Goal: Information Seeking & Learning: Find specific fact

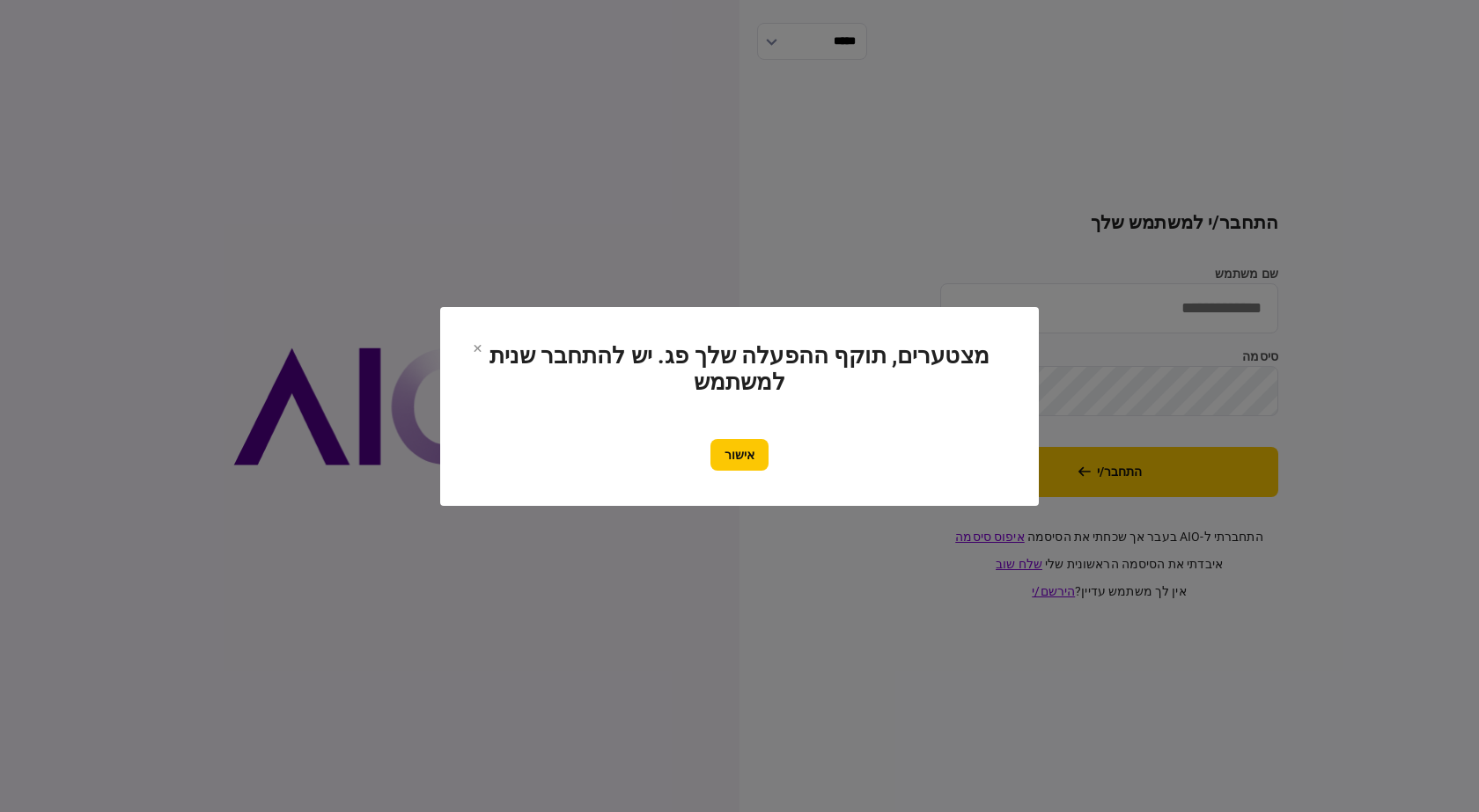
drag, startPoint x: 740, startPoint y: 463, endPoint x: 823, endPoint y: 444, distance: 85.1
click at [740, 461] on button "אישור" at bounding box center [739, 455] width 58 height 31
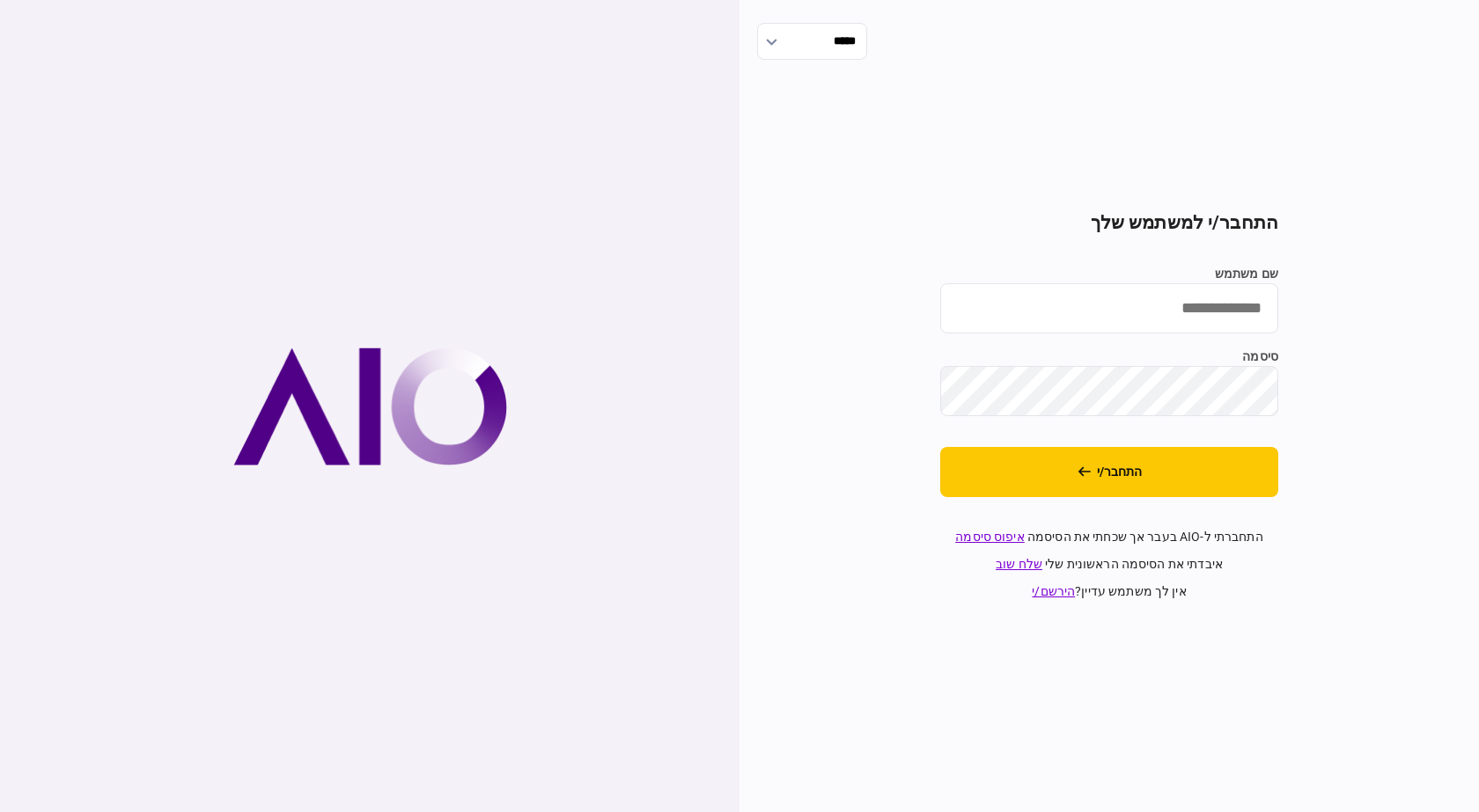
drag, startPoint x: 1215, startPoint y: 285, endPoint x: 1212, endPoint y: 315, distance: 30.1
click at [1213, 287] on input "שם משתמש" at bounding box center [1108, 308] width 338 height 51
click at [1212, 316] on input "שם משתמש" at bounding box center [1108, 308] width 338 height 51
type input "**********"
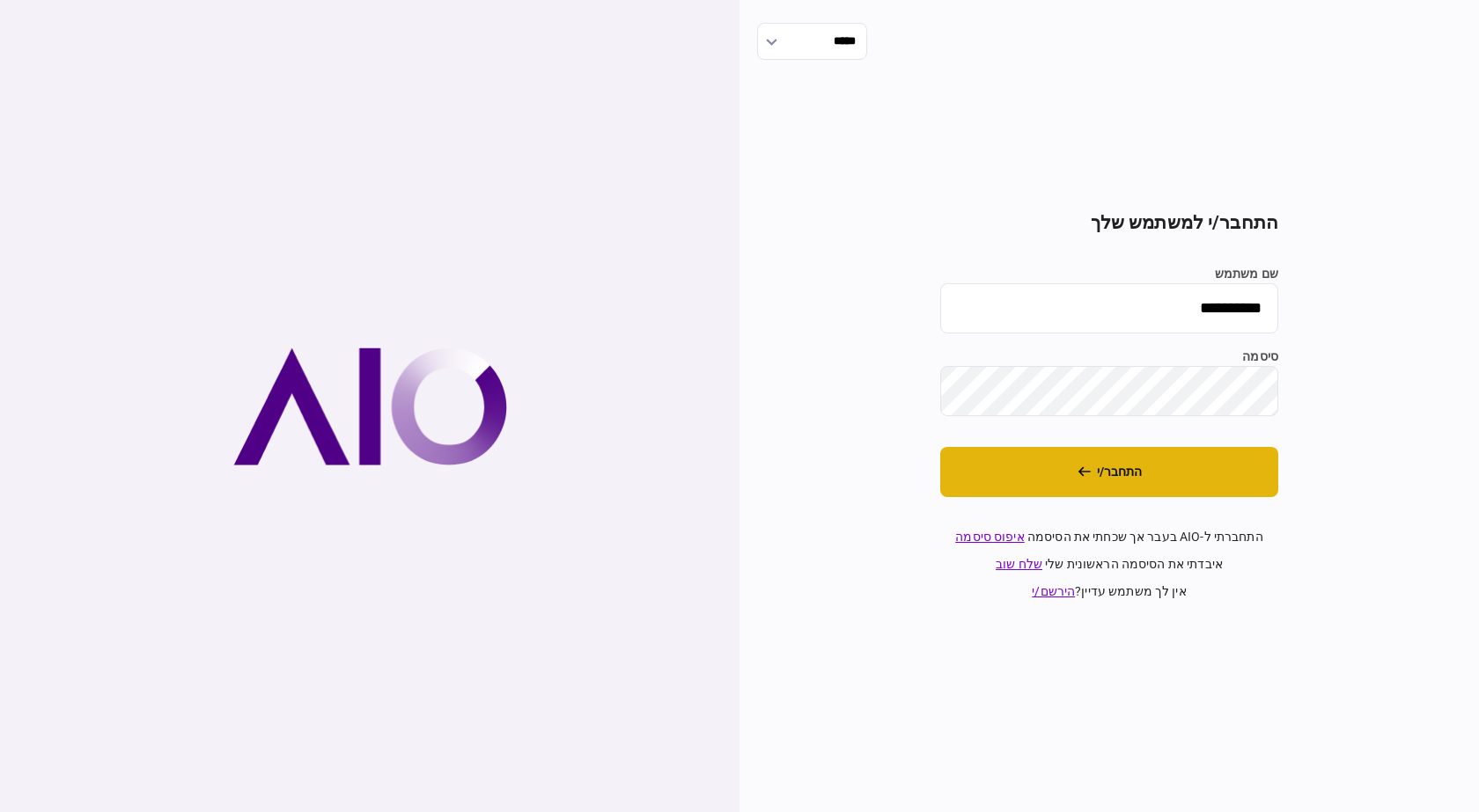
click at [1092, 475] on button "התחבר/י" at bounding box center [1108, 472] width 338 height 51
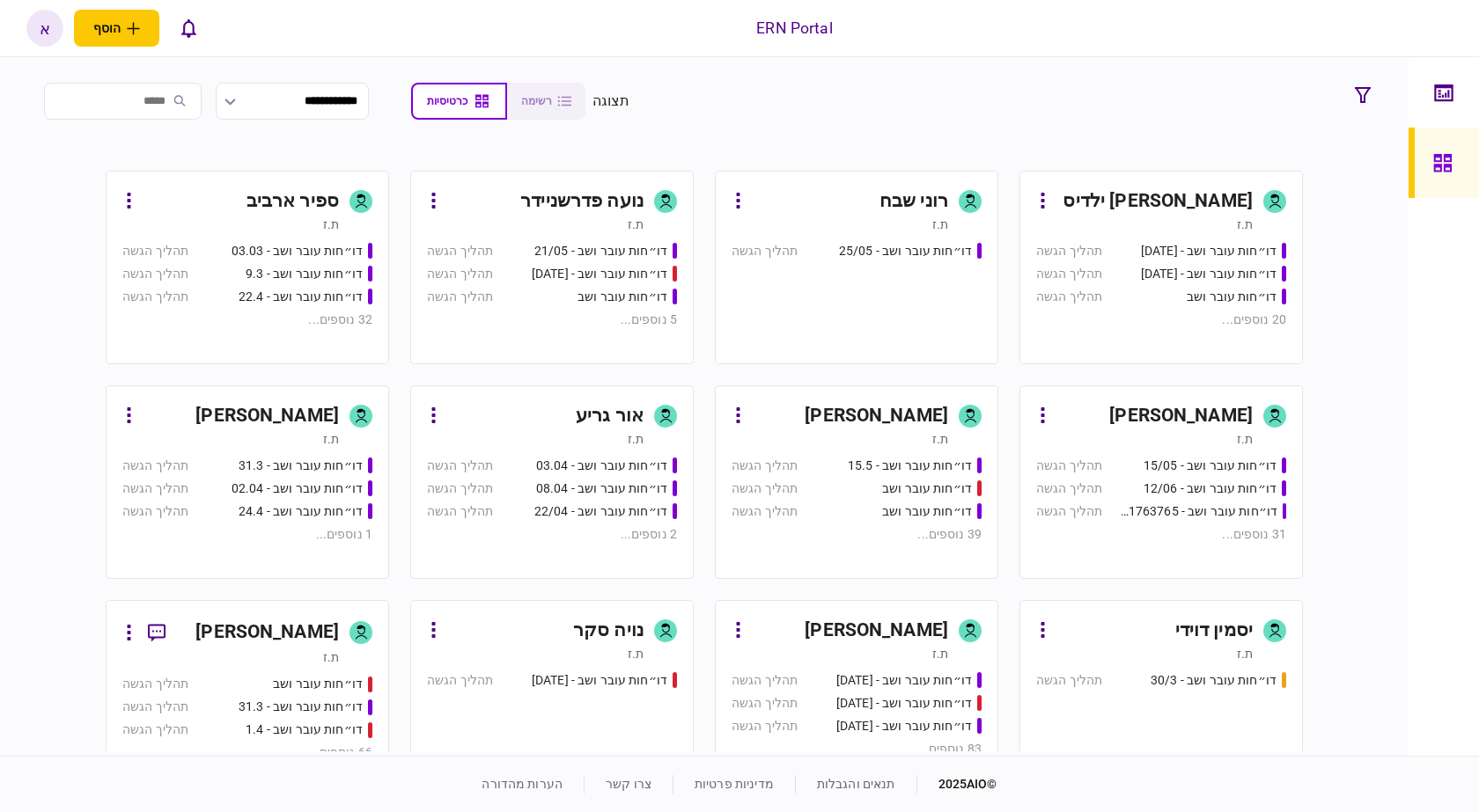
scroll to position [264, 0]
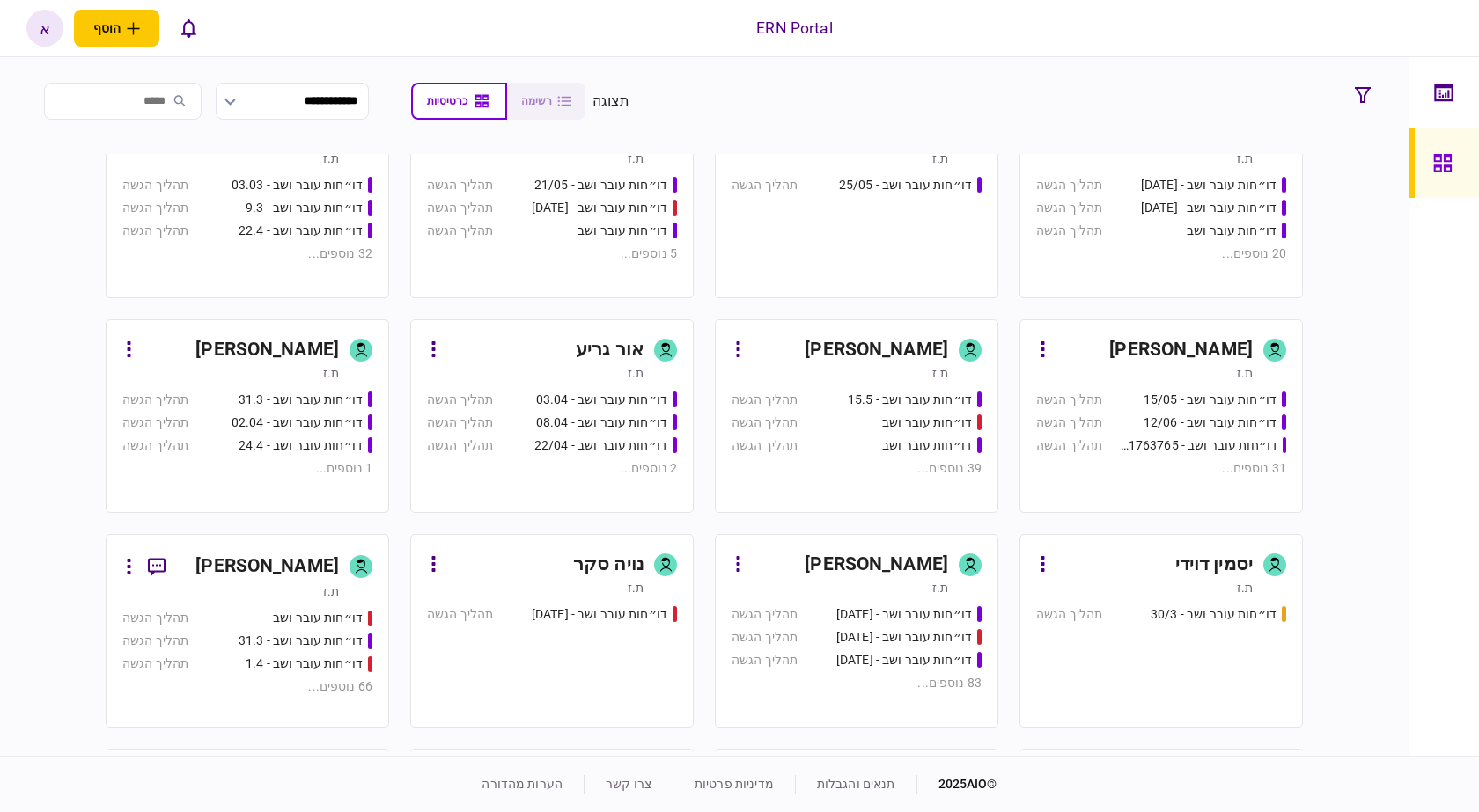
click at [1369, 456] on div "מעיין כהן ת.ז דו״חות עובר ושב - 23.7 תהליך הגשה דו״חות עובר ושב - 5.8 תהליך הגש…" at bounding box center [705, 452] width 1349 height 598
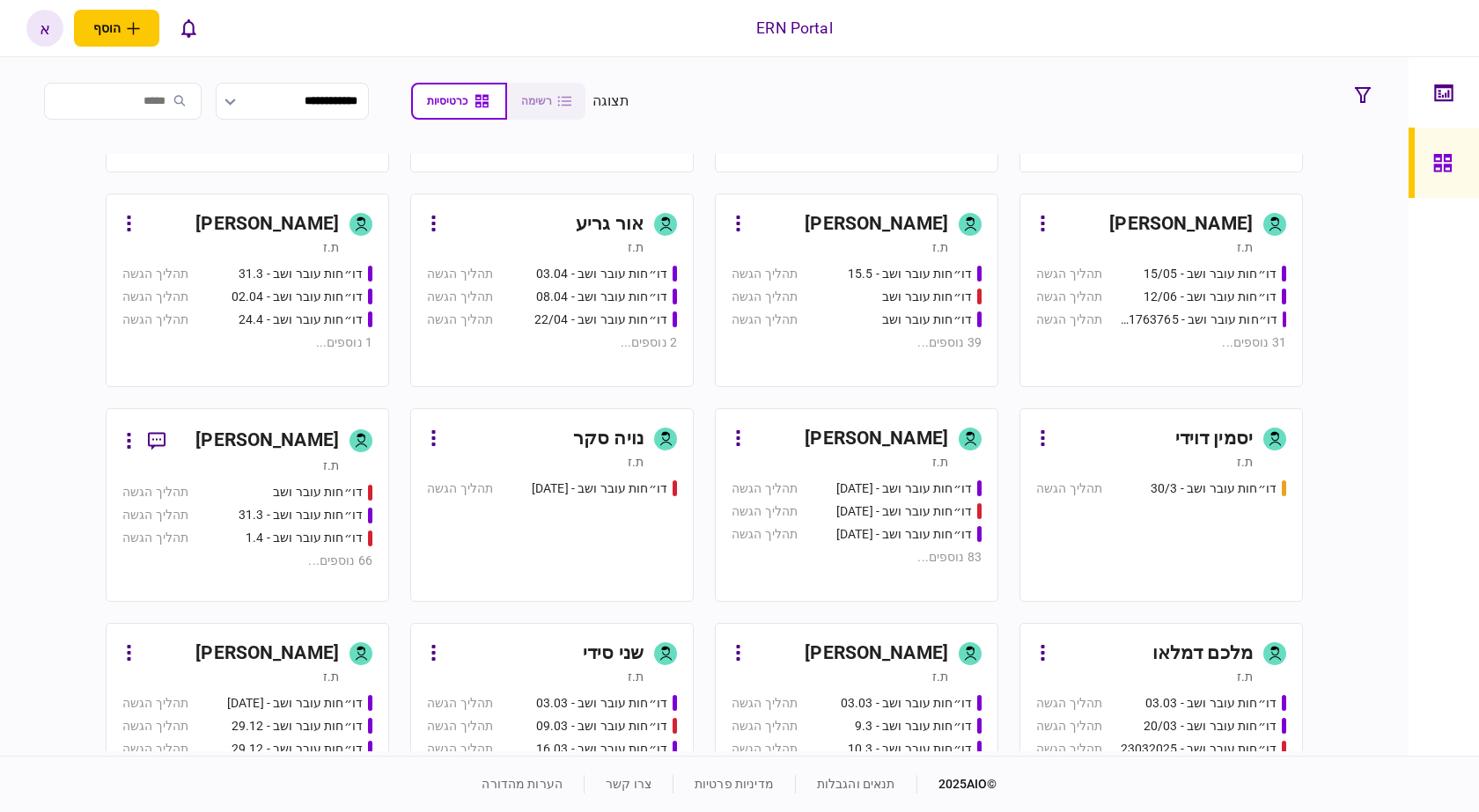
scroll to position [528, 0]
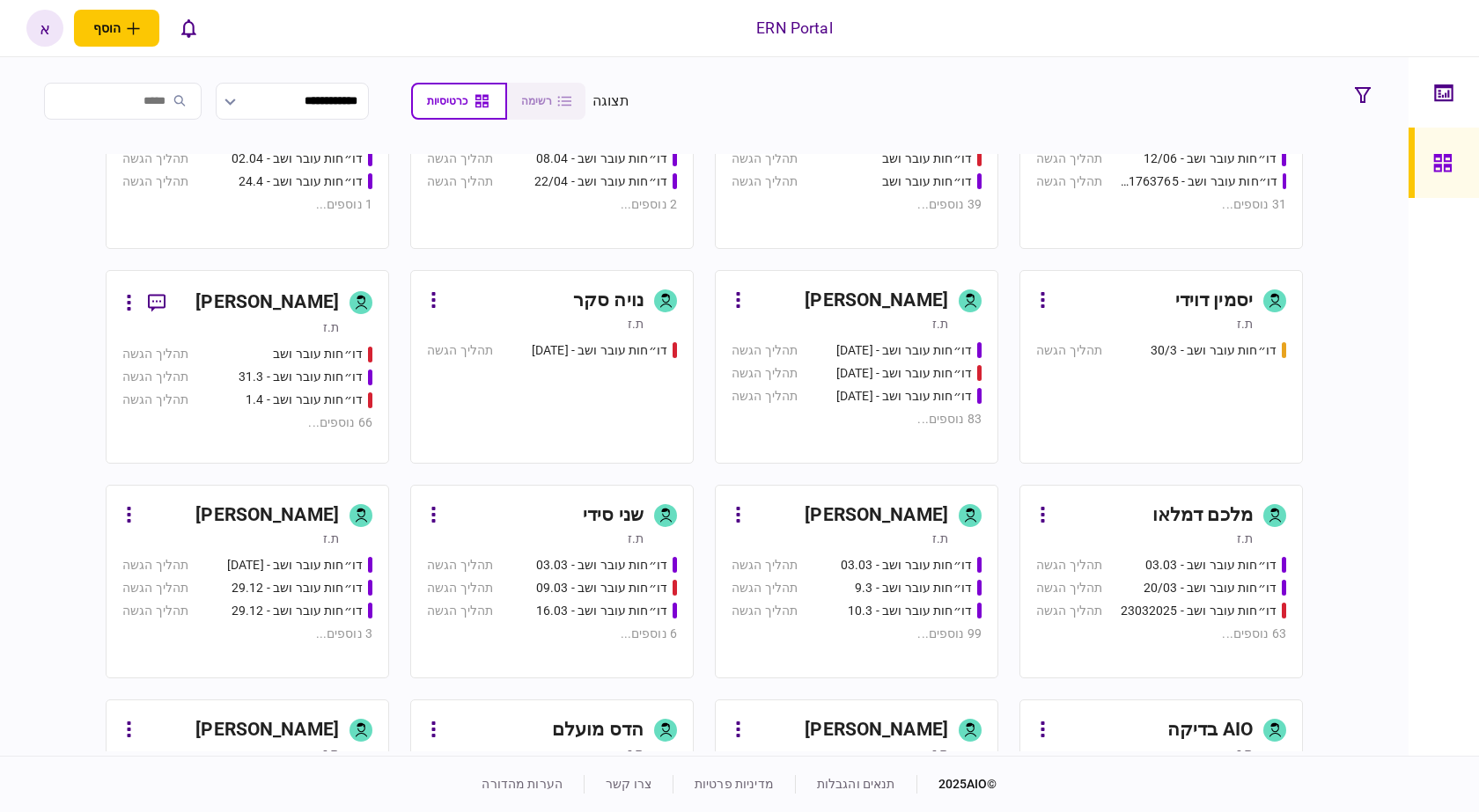
click at [843, 513] on div "[PERSON_NAME]" at bounding box center [849, 515] width 196 height 29
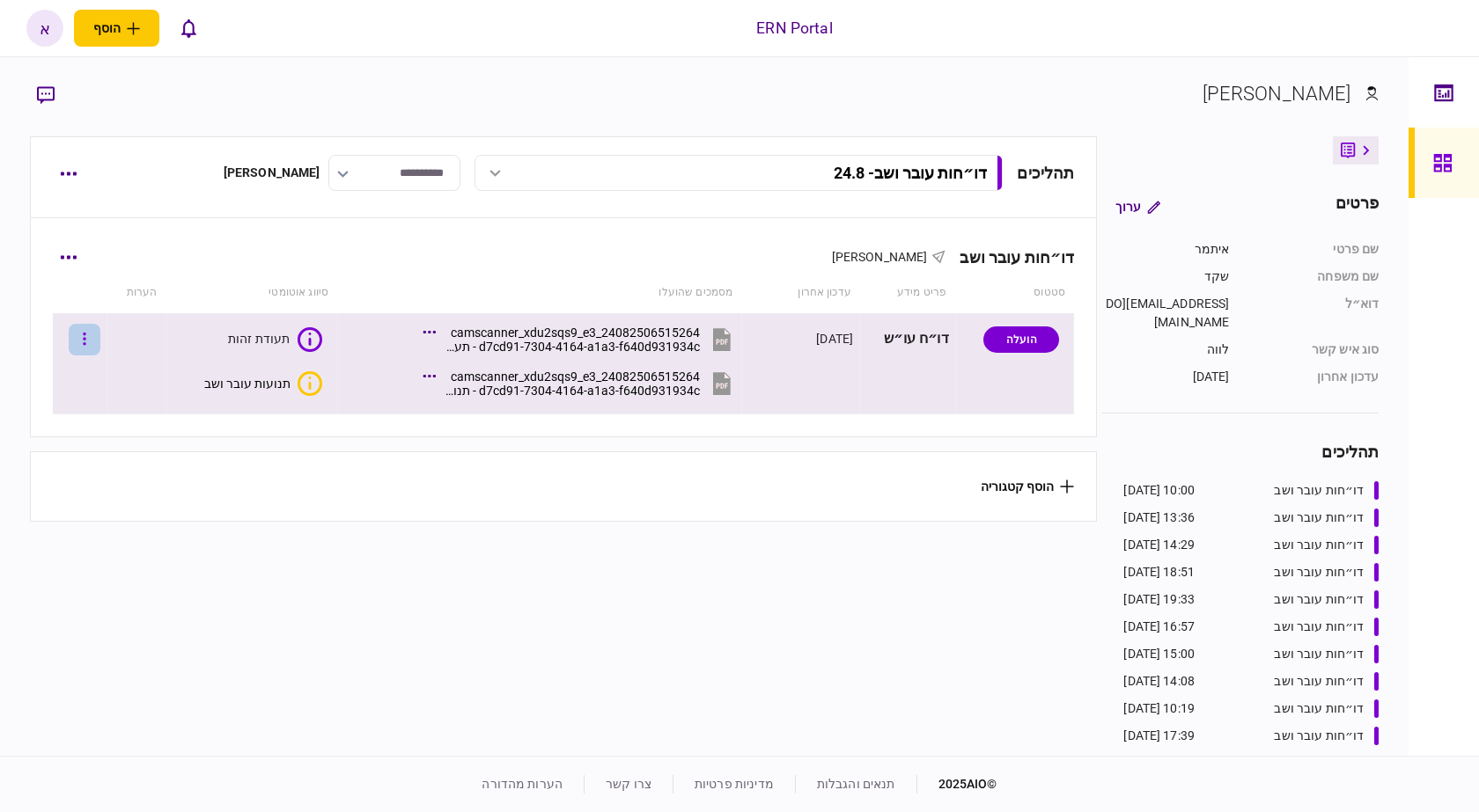
click at [84, 326] on button "button" at bounding box center [85, 339] width 31 height 31
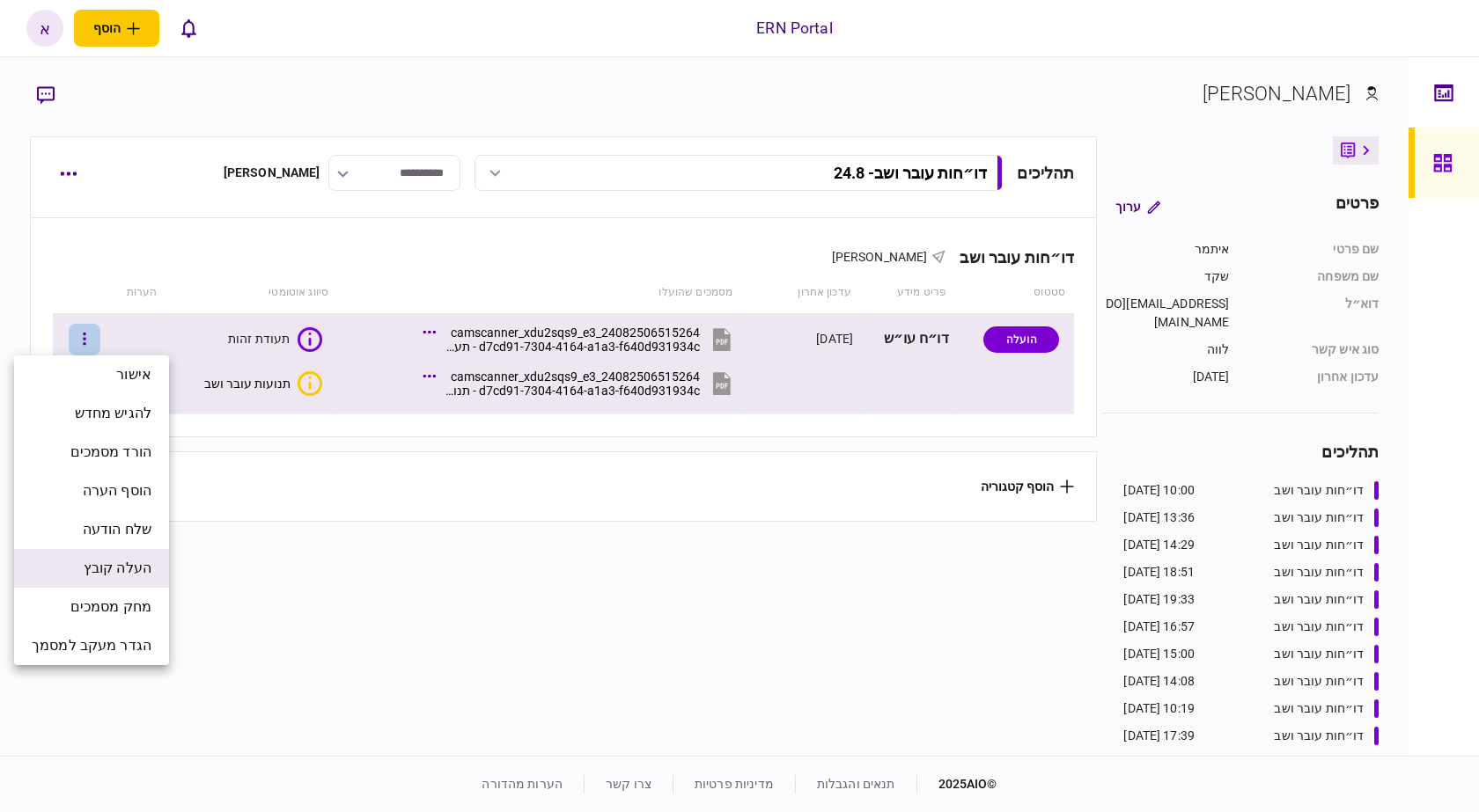
click at [142, 585] on li "העלה קובץ" at bounding box center [91, 568] width 155 height 39
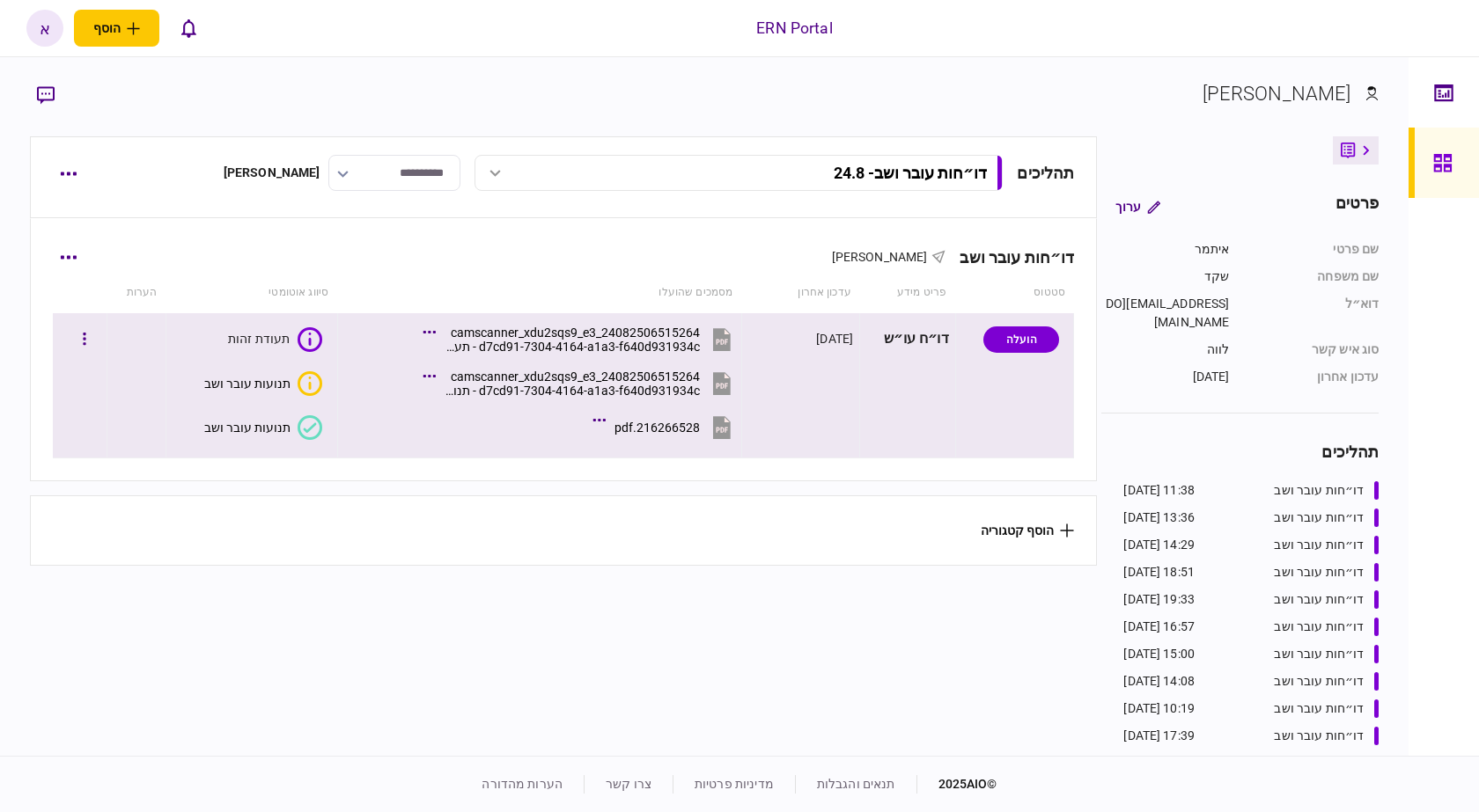
click at [296, 436] on button "תנועות עובר ושב" at bounding box center [263, 428] width 118 height 25
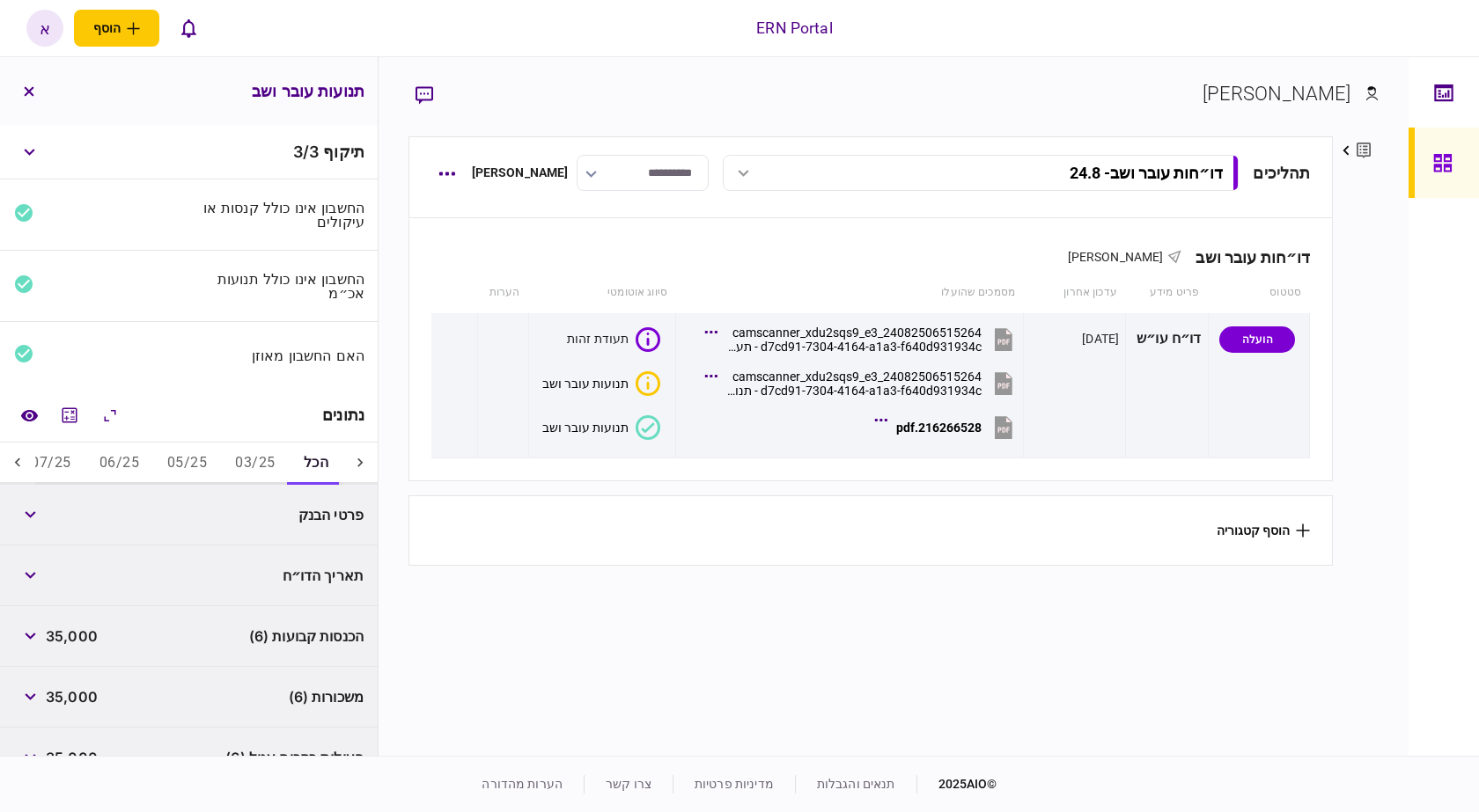
click at [277, 465] on button "03/25" at bounding box center [255, 463] width 68 height 42
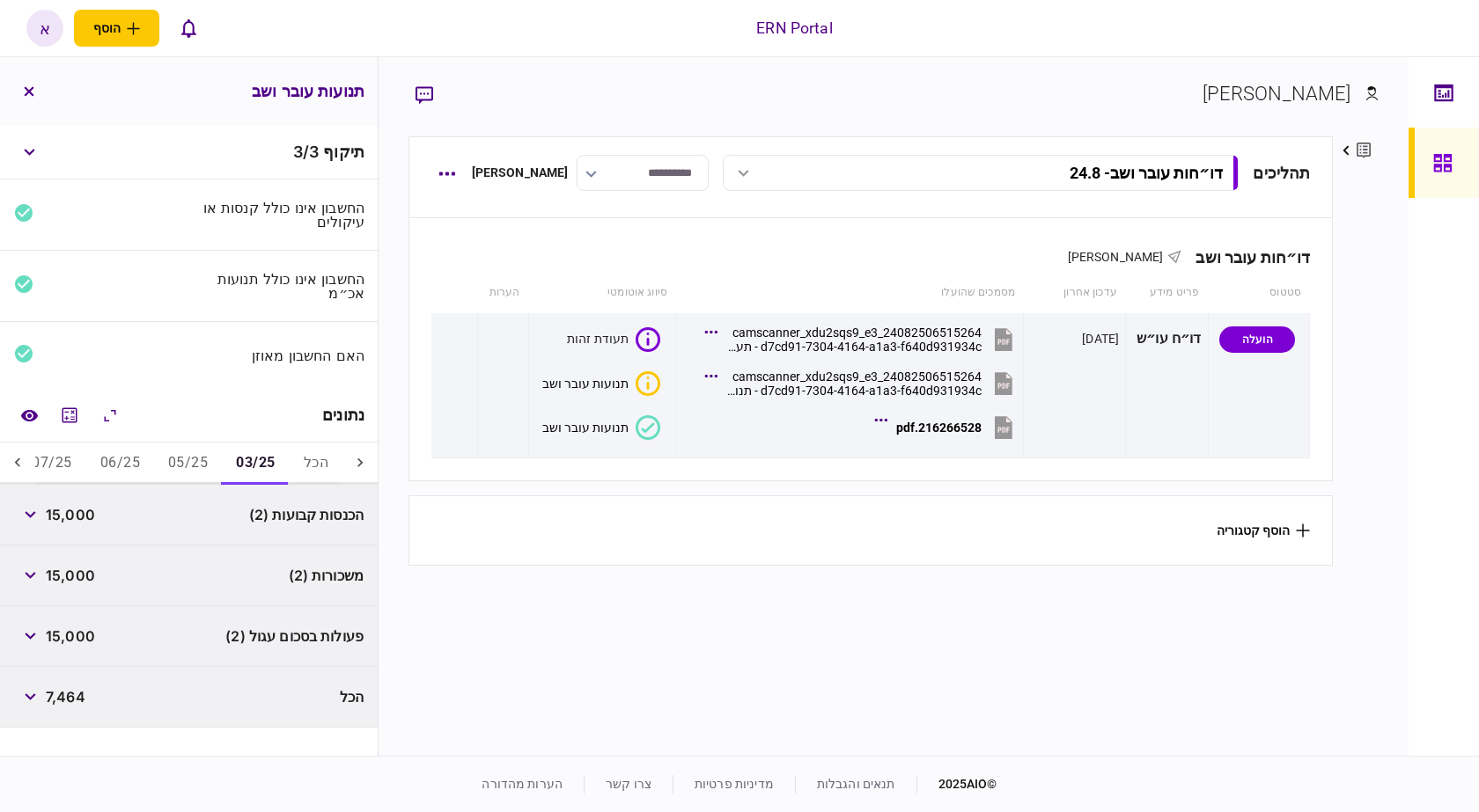
click at [158, 502] on div "הכנסות קבועות (2) 15,000" at bounding box center [189, 515] width 378 height 61
click at [199, 451] on button "05/25" at bounding box center [188, 463] width 68 height 42
click at [33, 512] on icon "button" at bounding box center [30, 515] width 11 height 7
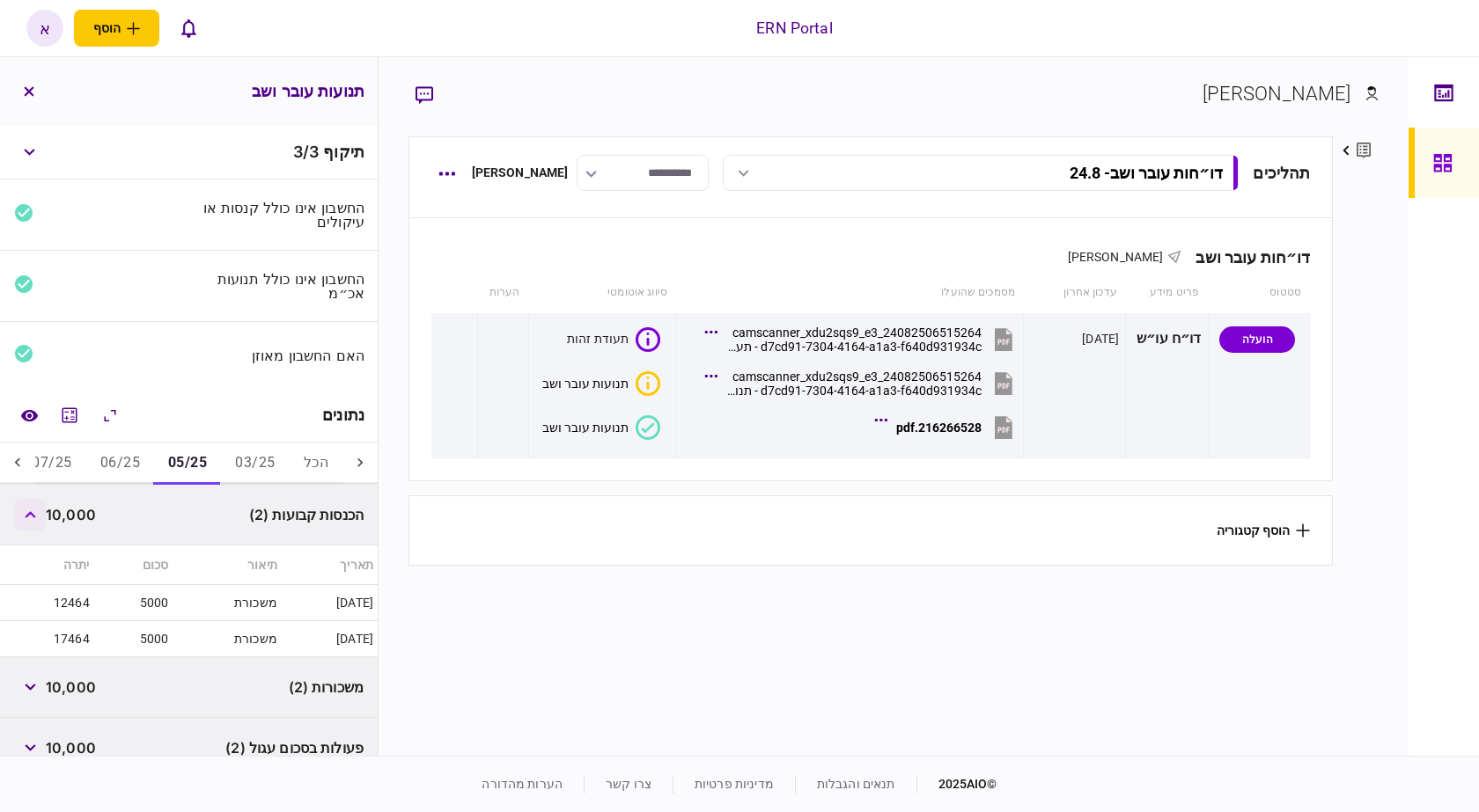
click at [33, 512] on icon "button" at bounding box center [29, 515] width 10 height 7
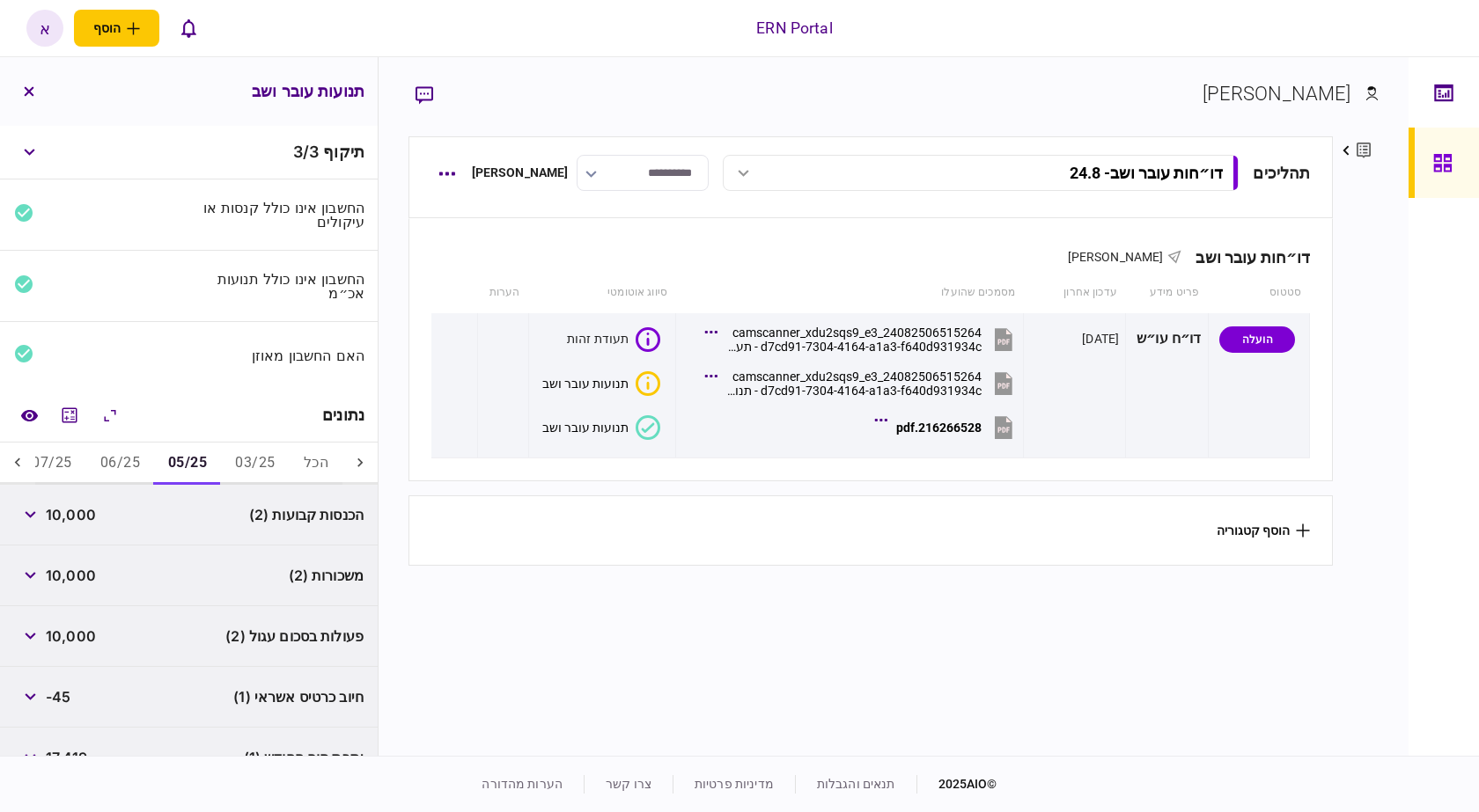
click at [53, 511] on span "10,000" at bounding box center [71, 514] width 51 height 21
copy span "10,000"
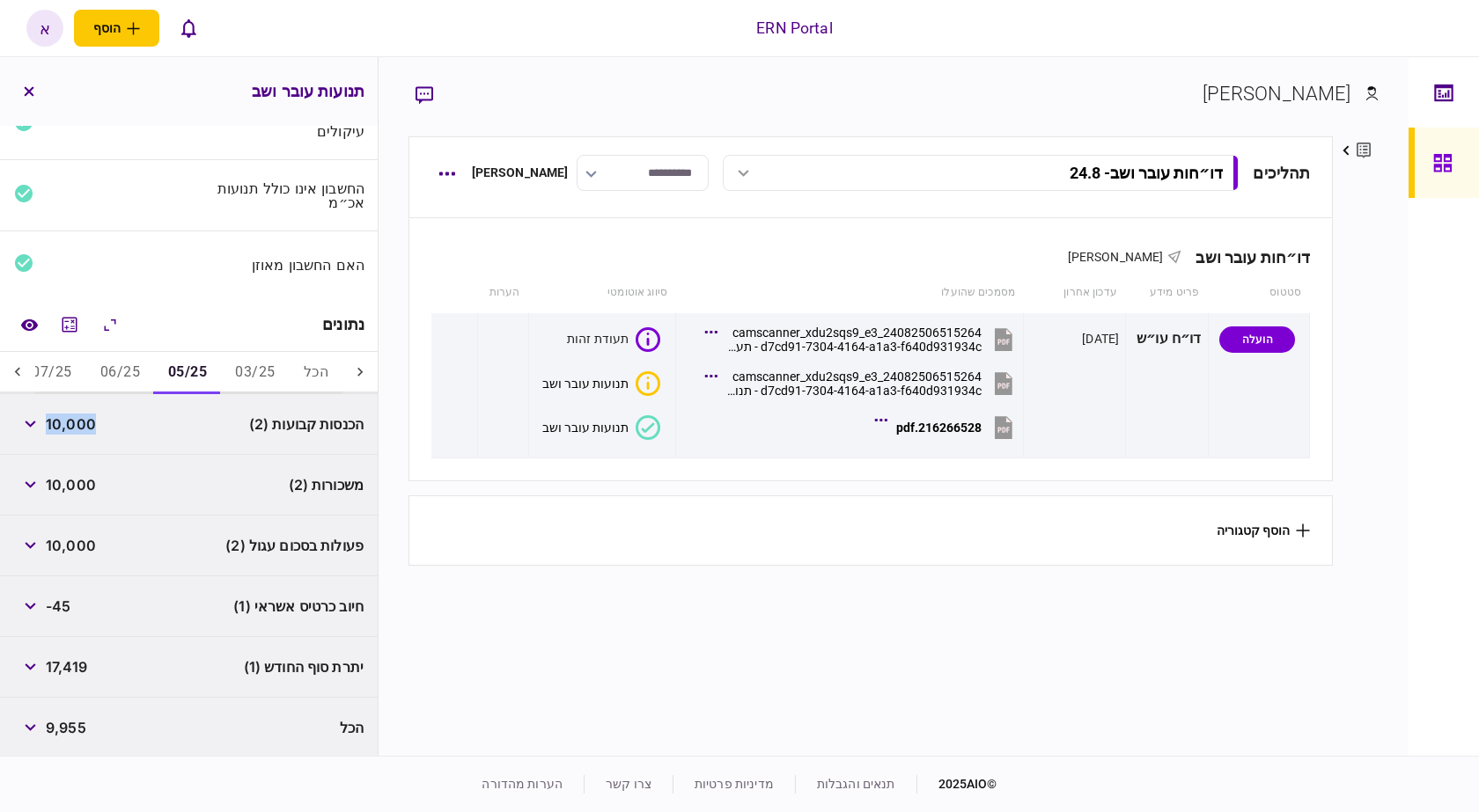
scroll to position [93, 0]
click at [40, 543] on button "button" at bounding box center [29, 543] width 31 height 31
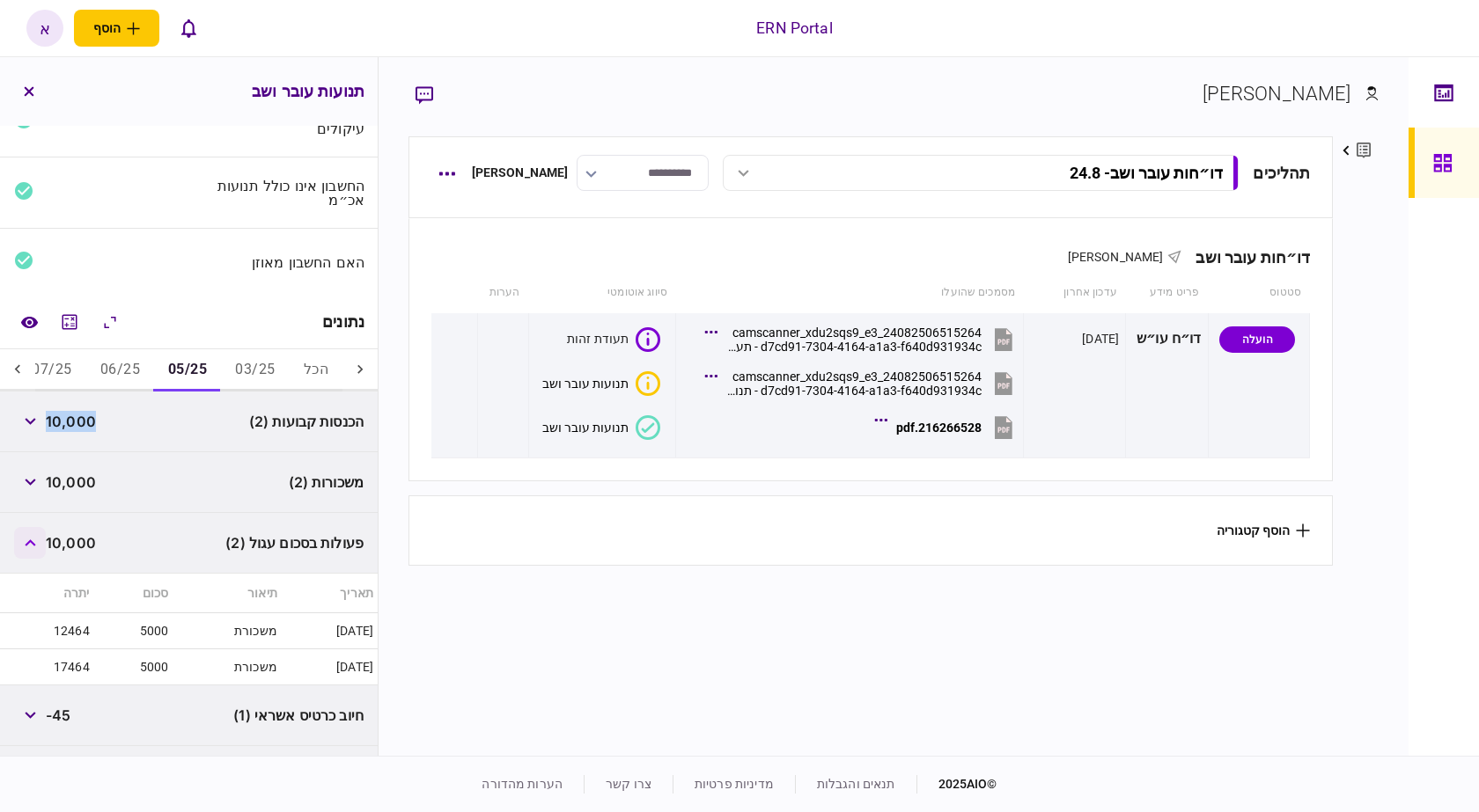
click at [40, 543] on button "button" at bounding box center [29, 543] width 31 height 31
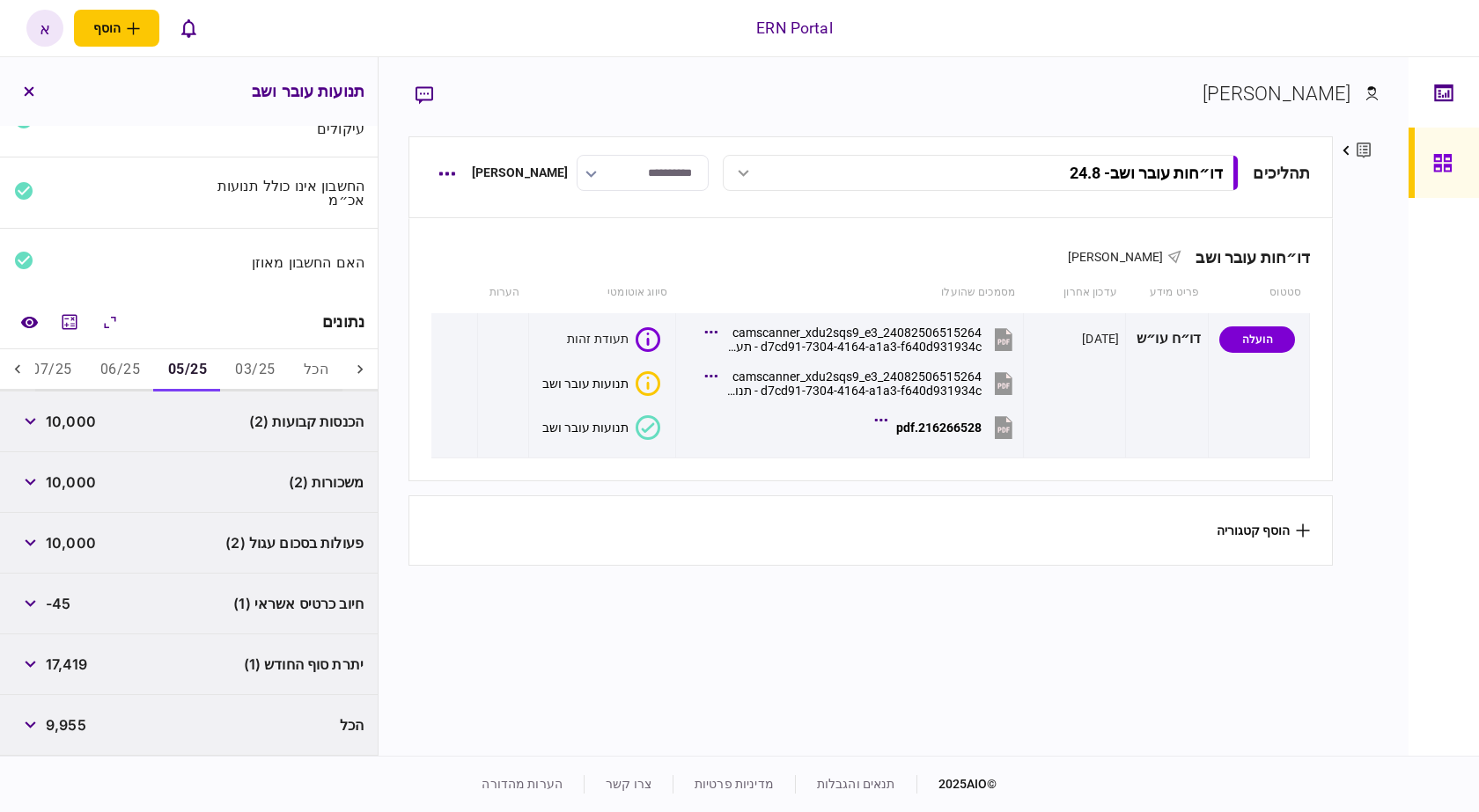
click at [79, 667] on span "17,419" at bounding box center [66, 664] width 41 height 21
copy span "17,419"
drag, startPoint x: 79, startPoint y: 667, endPoint x: 98, endPoint y: 671, distance: 19.4
click at [79, 667] on span "17,419" at bounding box center [66, 664] width 41 height 21
click at [123, 372] on button "06/25" at bounding box center [120, 371] width 68 height 42
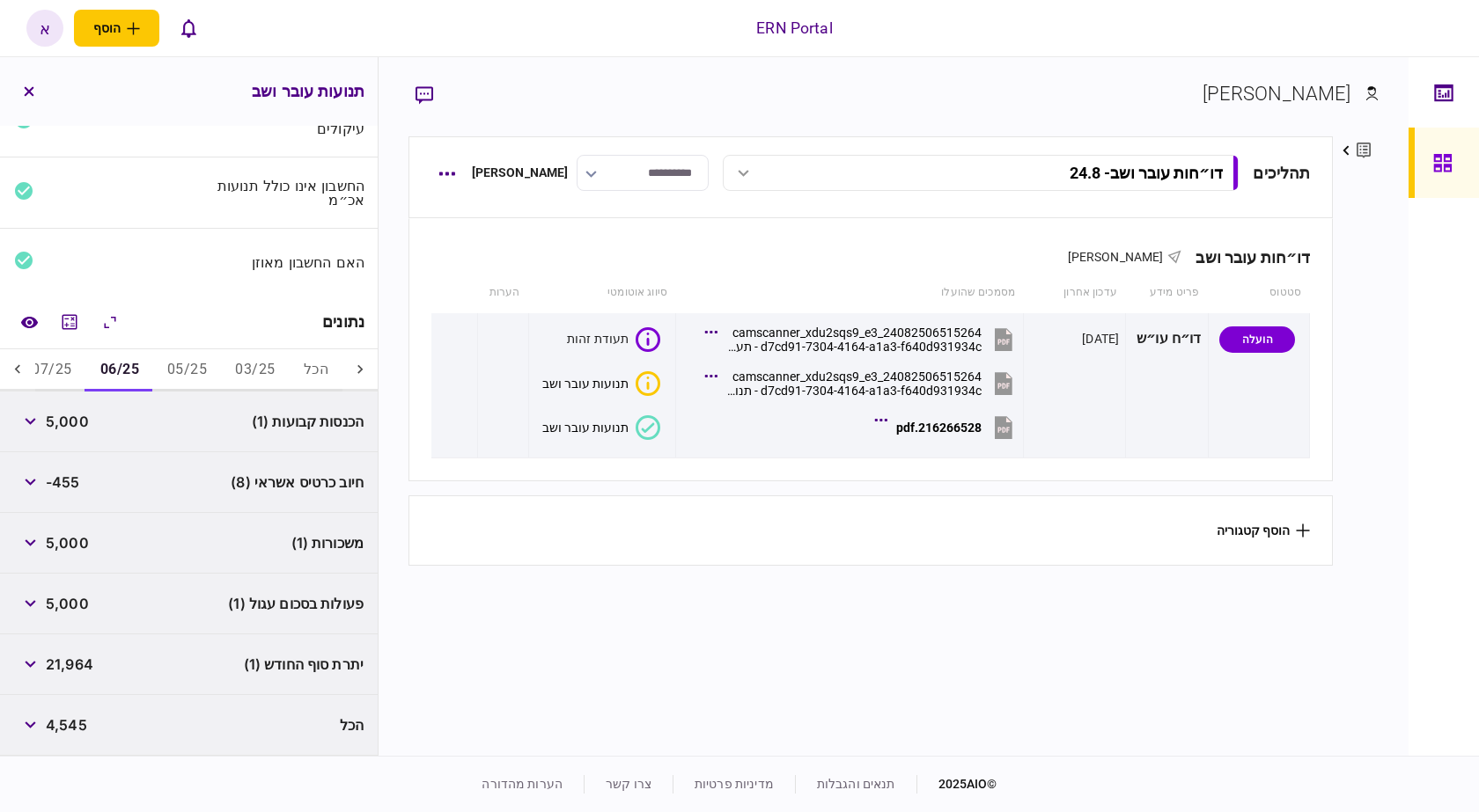
click at [63, 425] on span "5,000" at bounding box center [67, 421] width 43 height 21
click at [35, 597] on button "button" at bounding box center [29, 603] width 31 height 31
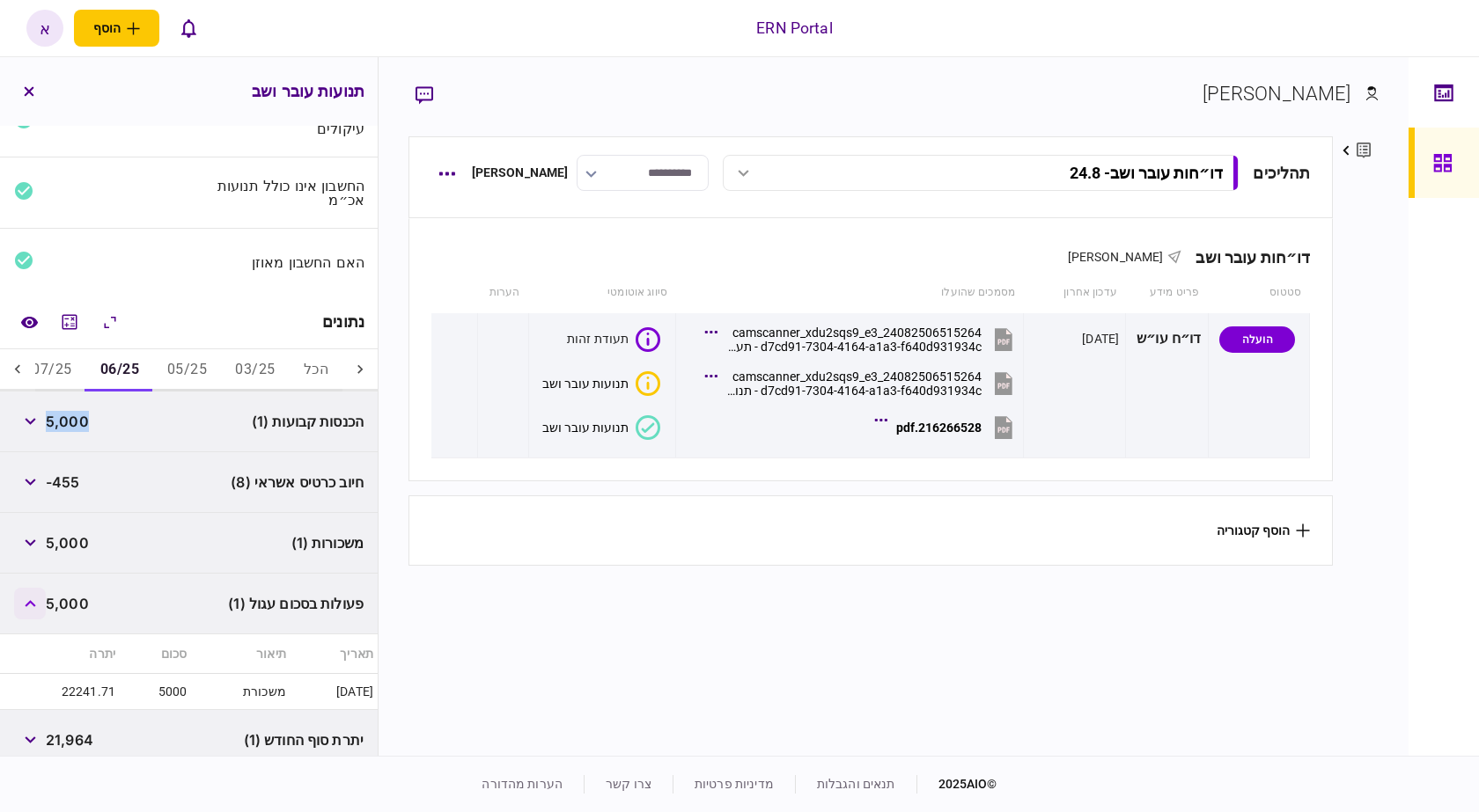
click at [35, 597] on button "button" at bounding box center [29, 603] width 31 height 31
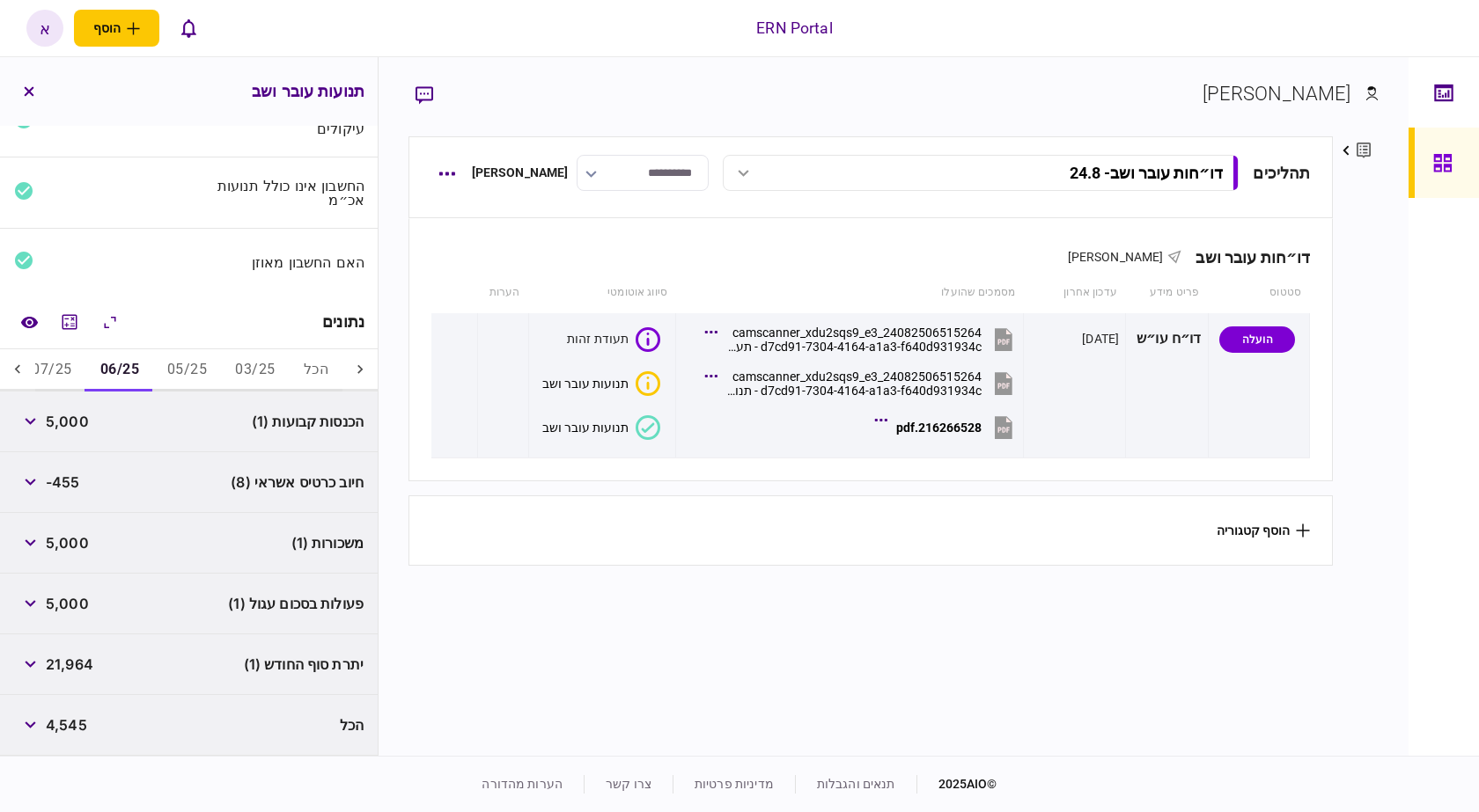
click at [74, 667] on span "21,964" at bounding box center [70, 664] width 48 height 21
copy span "21,964"
click at [74, 667] on span "21,964" at bounding box center [70, 664] width 48 height 21
click at [69, 386] on button "07/25" at bounding box center [52, 371] width 68 height 42
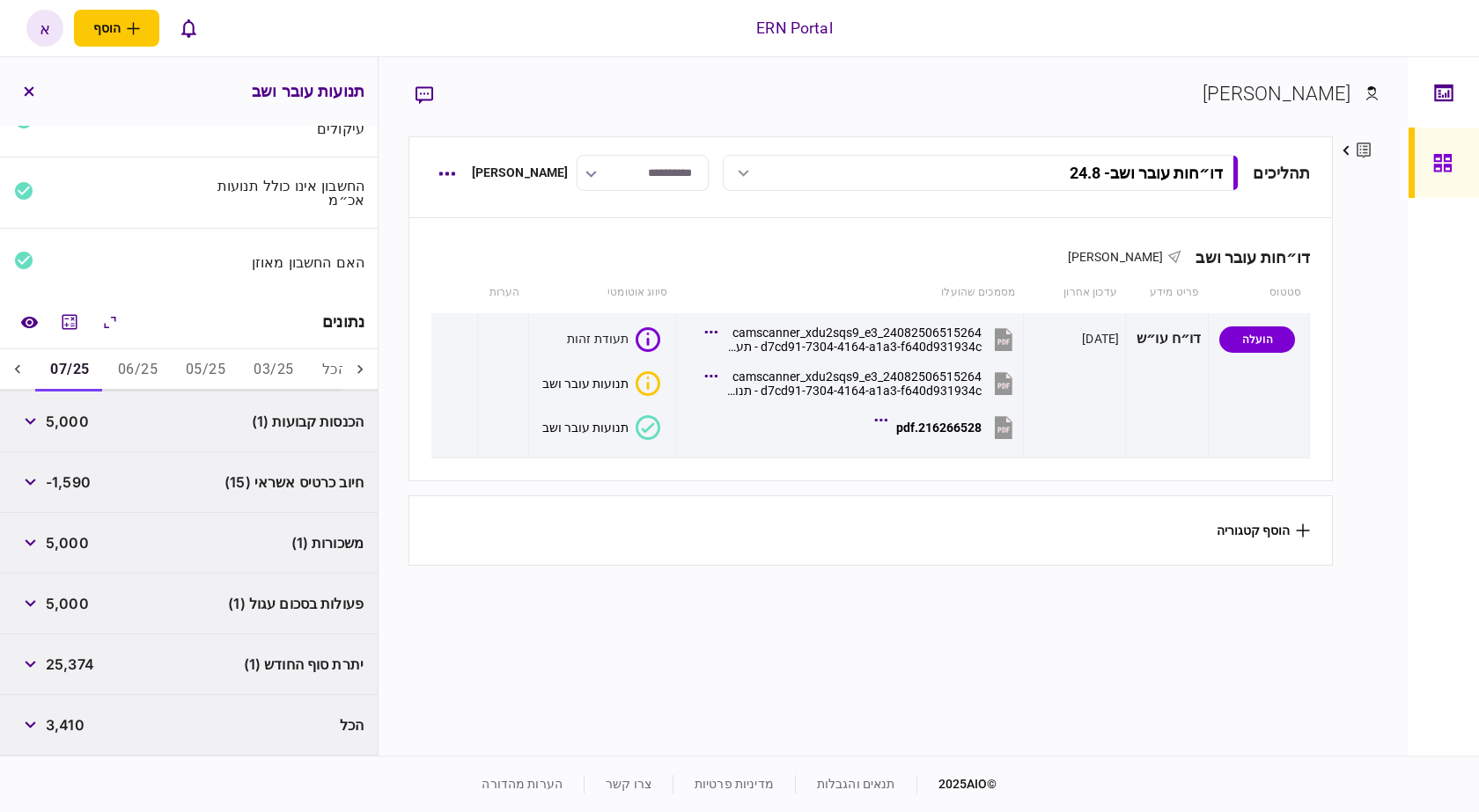
click at [68, 425] on span "5,000" at bounding box center [67, 421] width 43 height 21
click at [66, 656] on span "25,374" at bounding box center [70, 664] width 49 height 21
copy span "25,374"
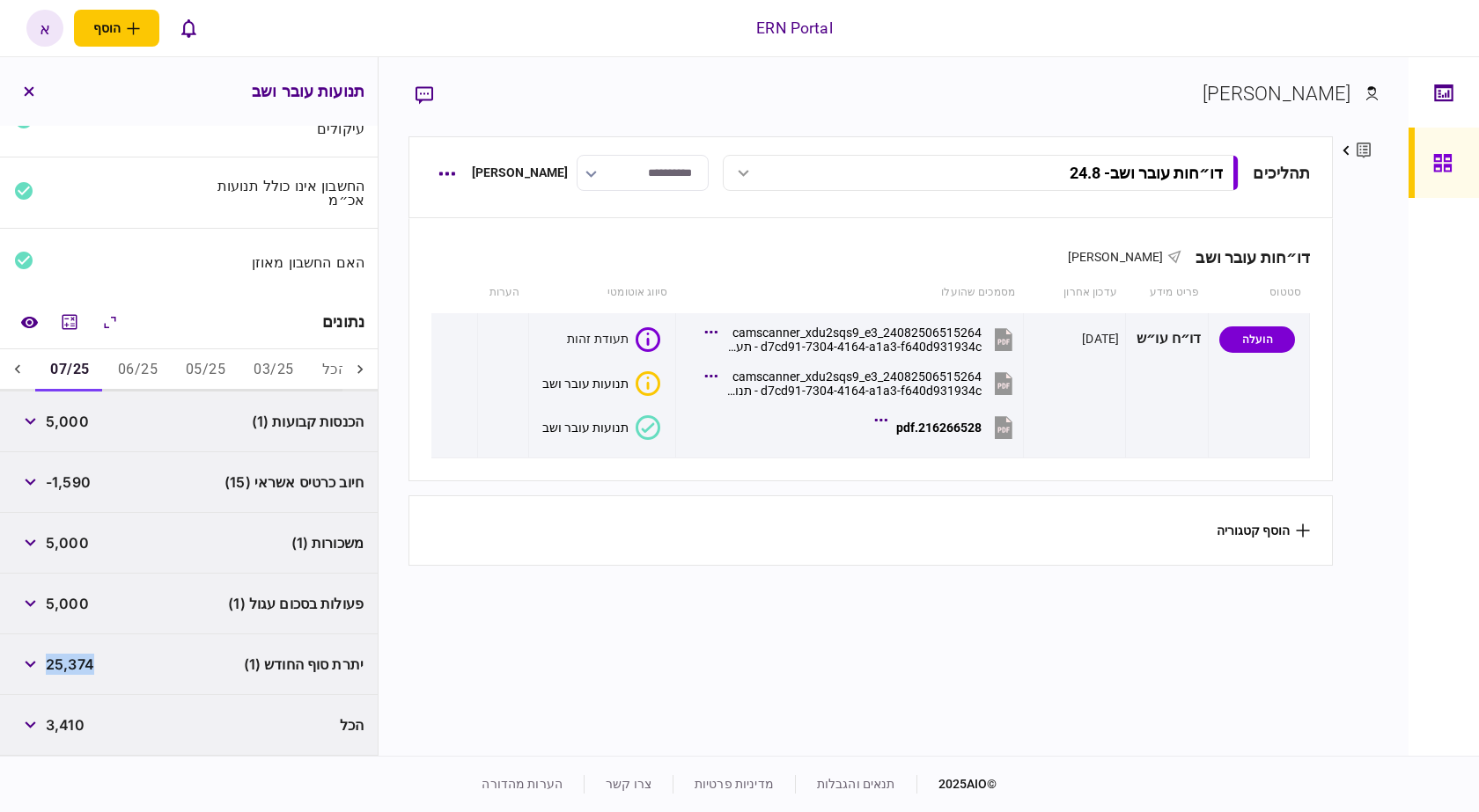
click at [7, 365] on div at bounding box center [17, 371] width 35 height 42
click at [21, 382] on div at bounding box center [17, 371] width 35 height 42
click at [51, 367] on button "08/25" at bounding box center [68, 371] width 68 height 42
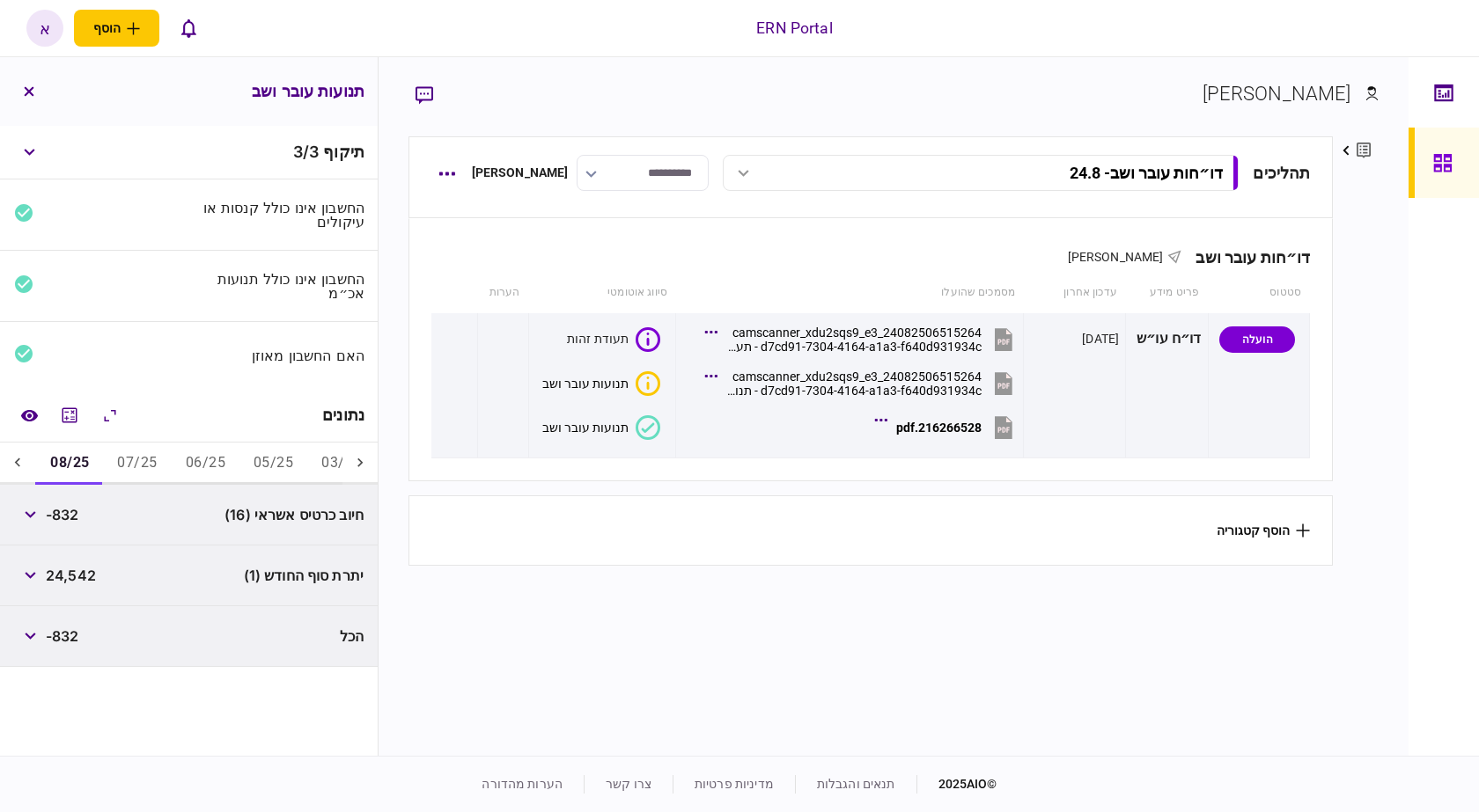
click at [74, 583] on span "24,542" at bounding box center [71, 575] width 51 height 21
copy span "24,542"
